Goal: Task Accomplishment & Management: Manage account settings

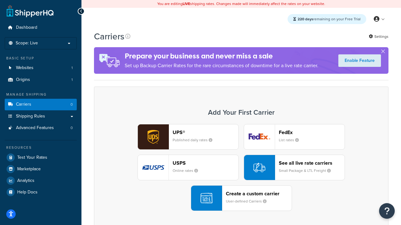
click at [241, 168] on div "UPS® Published daily rates FedEx List rates USPS Online rates See all live rate…" at bounding box center [240, 167] width 281 height 87
click at [312, 132] on header "FedEx" at bounding box center [312, 133] width 66 height 6
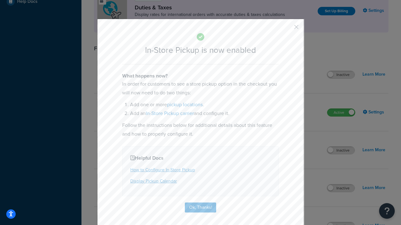
click at [287, 29] on button "button" at bounding box center [287, 29] width 2 height 2
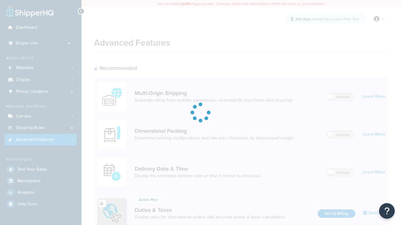
scroll to position [203, 0]
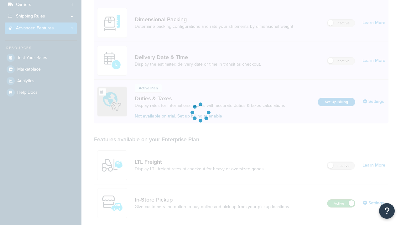
click at [341, 200] on label "Active" at bounding box center [341, 204] width 28 height 8
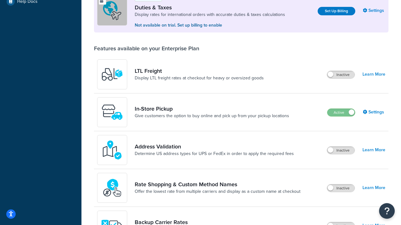
scroll to position [191, 0]
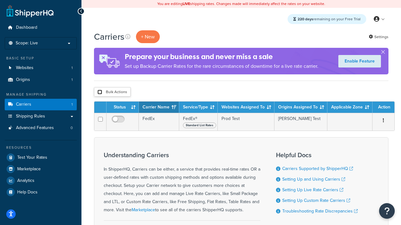
click at [100, 92] on input "checkbox" at bounding box center [99, 92] width 5 height 5
checkbox input "true"
click at [0, 0] on button "Delete" at bounding box center [0, 0] width 0 height 0
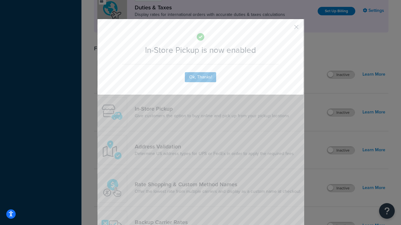
click at [287, 28] on button "button" at bounding box center [287, 29] width 2 height 2
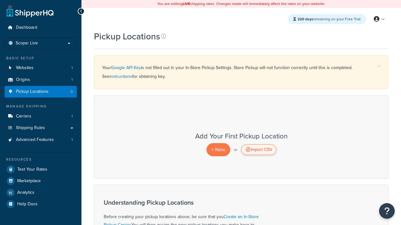
click at [258, 150] on div "Import CSV" at bounding box center [258, 150] width 35 height 11
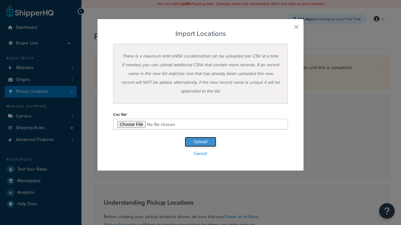
click at [200, 142] on button "Upload" at bounding box center [200, 142] width 31 height 10
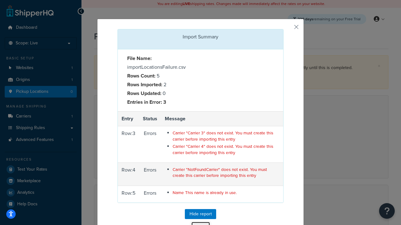
click at [200, 222] on button "Close" at bounding box center [200, 227] width 19 height 11
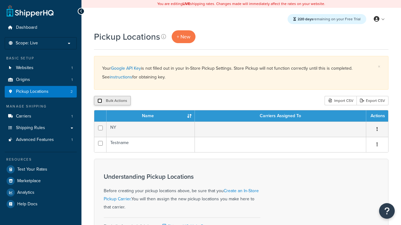
click at [100, 101] on input "checkbox" at bounding box center [99, 101] width 5 height 5
checkbox input "true"
click at [168, 101] on button "Delete" at bounding box center [167, 100] width 22 height 9
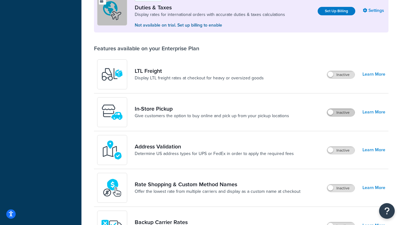
scroll to position [191, 0]
